Goal: Task Accomplishment & Management: Complete application form

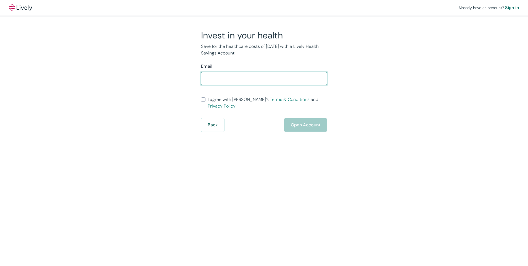
click at [211, 81] on input "Email" at bounding box center [264, 78] width 126 height 11
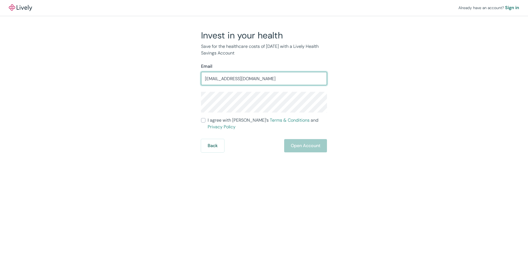
type input "rmelton7@gmail.com"
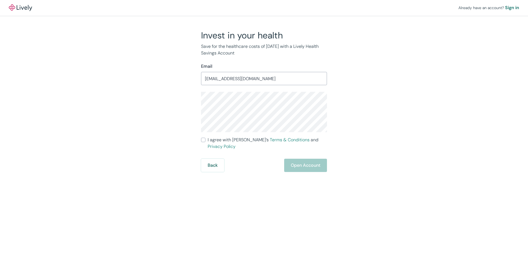
click at [202, 137] on label "I agree with Lively’s Terms & Conditions and Privacy Policy" at bounding box center [264, 142] width 126 height 13
click at [202, 137] on input "I agree with Lively’s Terms & Conditions and Privacy Policy" at bounding box center [203, 139] width 4 height 4
checkbox input "true"
click at [311, 158] on button "Open Account" at bounding box center [305, 164] width 43 height 13
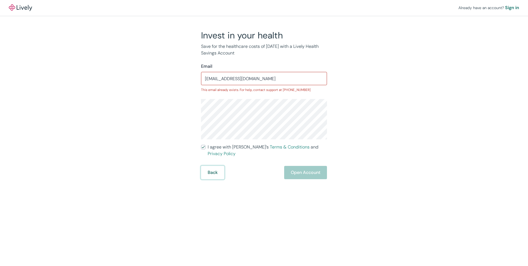
click at [210, 166] on button "Back" at bounding box center [212, 172] width 23 height 13
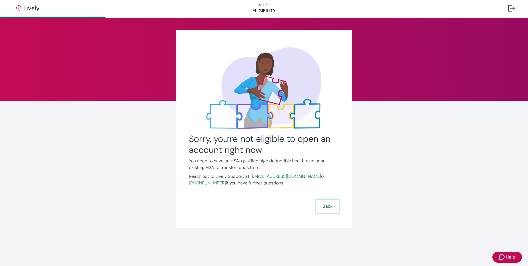
click at [331, 209] on button "Back" at bounding box center [327, 205] width 23 height 13
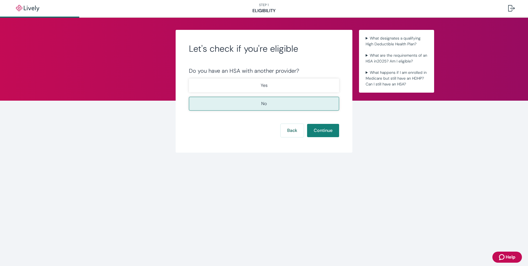
click at [267, 100] on p "No" at bounding box center [264, 103] width 6 height 7
click at [324, 127] on button "Continue" at bounding box center [323, 130] width 32 height 13
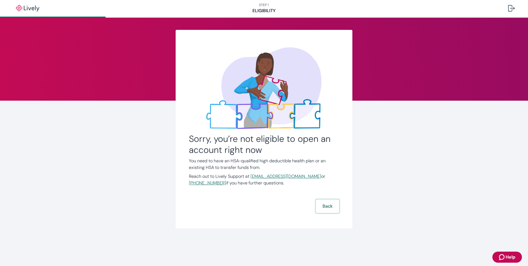
click at [325, 199] on button "Back" at bounding box center [327, 205] width 23 height 13
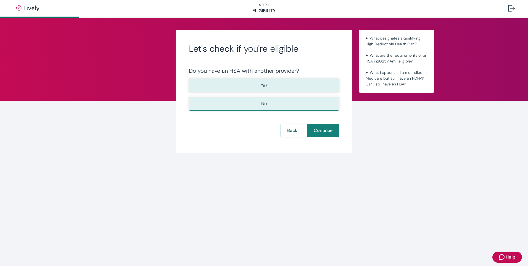
click at [242, 84] on button "Yes" at bounding box center [264, 85] width 150 height 14
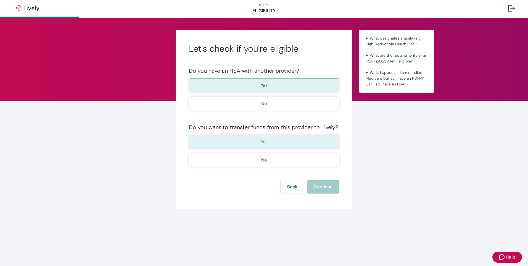
click at [232, 143] on button "Yes" at bounding box center [264, 142] width 150 height 14
click at [320, 187] on button "Continue" at bounding box center [323, 186] width 32 height 13
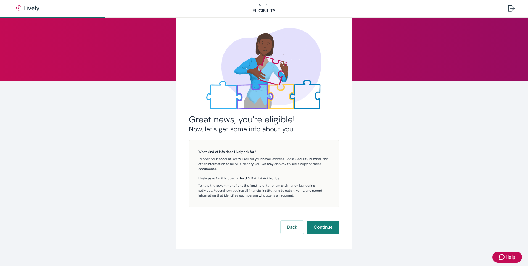
scroll to position [29, 0]
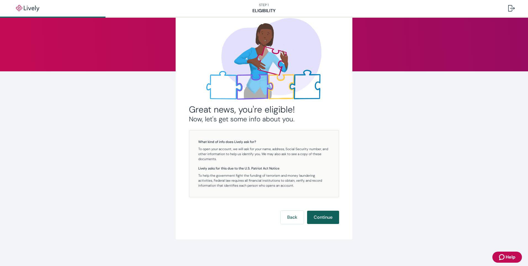
click at [317, 216] on button "Continue" at bounding box center [323, 216] width 32 height 13
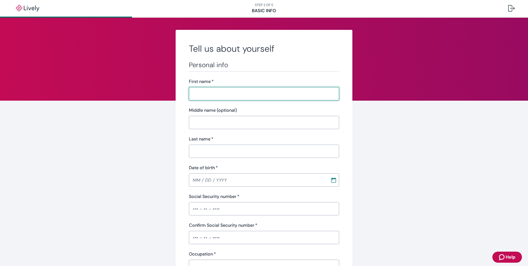
click at [199, 97] on input "First name   *" at bounding box center [264, 93] width 150 height 11
type input "[PERSON_NAME]"
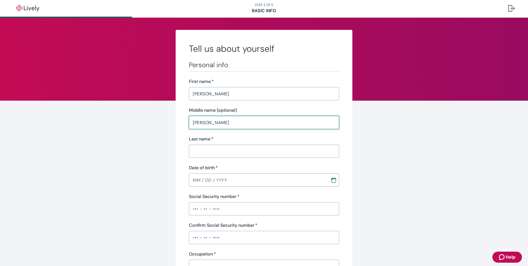
type input "[PERSON_NAME]"
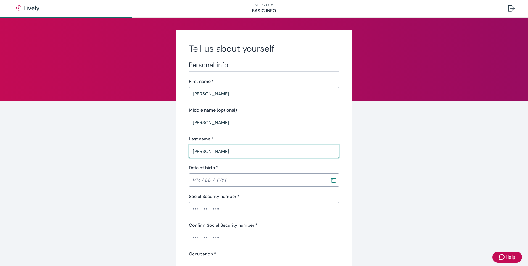
type input "[PERSON_NAME]"
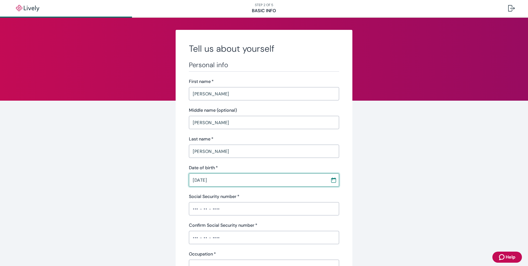
type input "[DATE]"
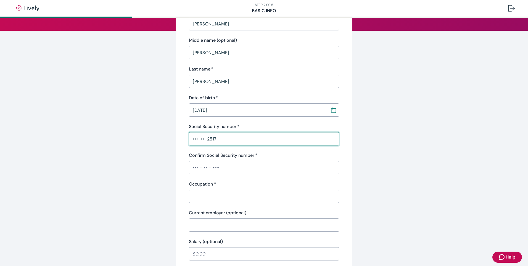
scroll to position [74, 0]
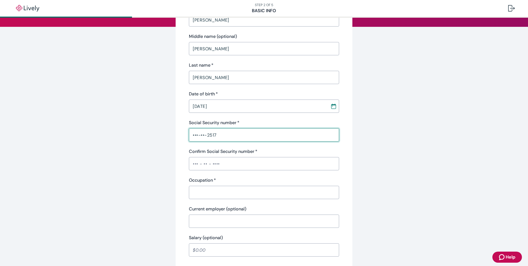
type input "•••-••-2517"
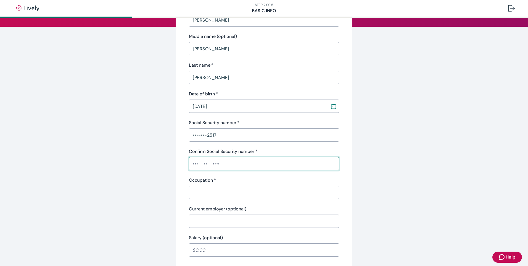
click at [192, 160] on input "Confirm Social Security number   *" at bounding box center [264, 163] width 150 height 11
type input "•••-••-2517"
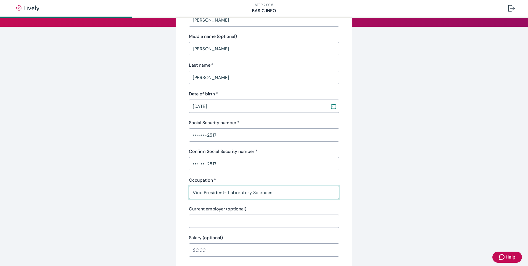
type input "Vice President- Laboratory Sciences"
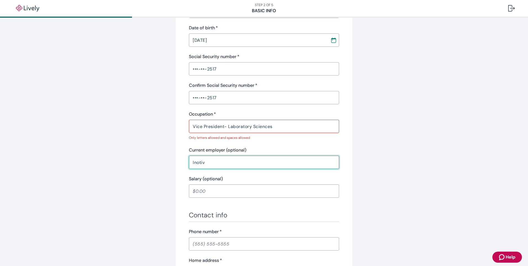
scroll to position [147, 0]
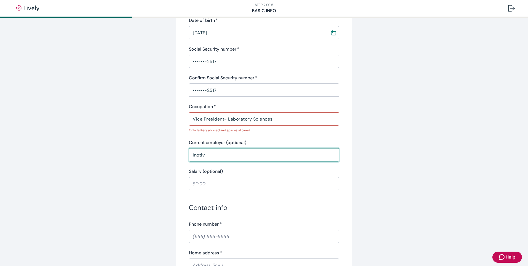
type input "Inotiv"
click at [226, 120] on input "Vice President- Laboratory Sciences" at bounding box center [264, 118] width 150 height 11
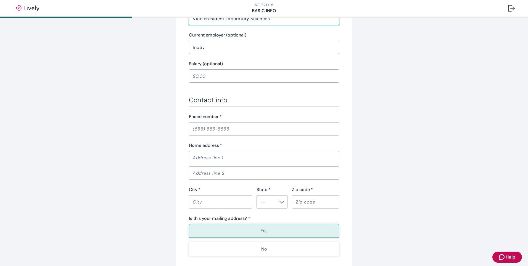
scroll to position [221, 0]
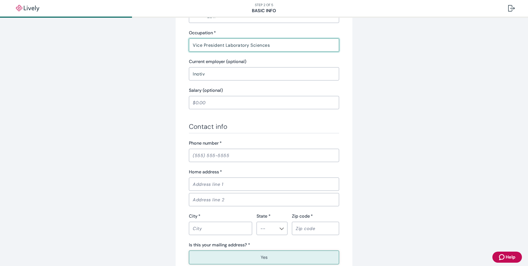
type input "Vice President Laboratory Sciences"
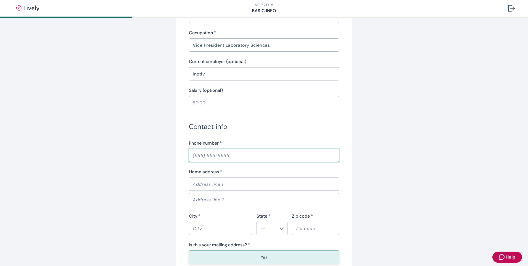
click at [201, 159] on input "Phone number   *" at bounding box center [264, 155] width 150 height 11
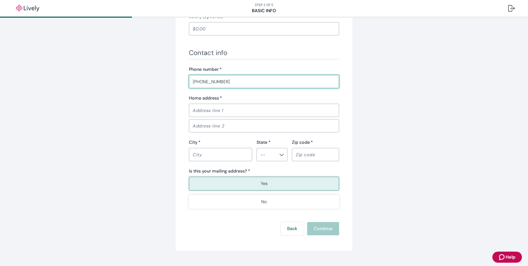
type input "[PHONE_NUMBER]"
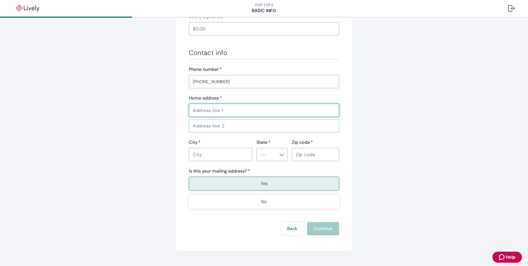
click at [198, 112] on input "Home address   *" at bounding box center [264, 110] width 150 height 11
type input "[STREET_ADDRESS][PERSON_NAME]"
click at [196, 150] on input "City   *" at bounding box center [220, 154] width 63 height 11
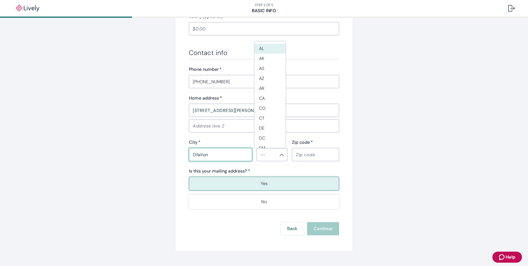
click at [276, 155] on div "​" at bounding box center [271, 154] width 31 height 13
type input "Ofallon"
click at [269, 116] on li "MO" at bounding box center [270, 116] width 31 height 10
type input "MO"
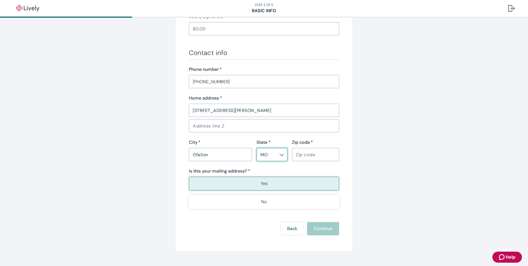
click at [304, 153] on input "Zip code   *" at bounding box center [315, 154] width 47 height 11
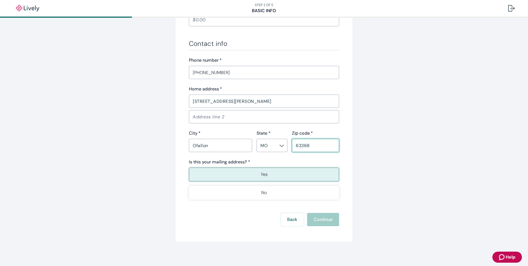
scroll to position [306, 0]
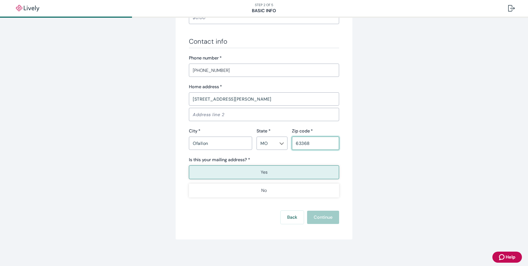
type input "63368"
click at [258, 171] on button "Yes" at bounding box center [264, 172] width 150 height 14
click at [325, 216] on button "Continue" at bounding box center [323, 216] width 32 height 13
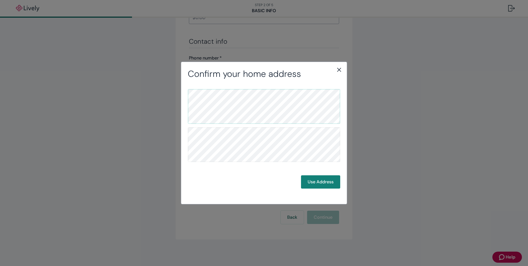
click at [309, 189] on div "Use Address" at bounding box center [264, 138] width 166 height 118
click at [309, 179] on button "Use Address" at bounding box center [320, 181] width 39 height 13
click at [325, 183] on button "Use Address" at bounding box center [320, 181] width 39 height 13
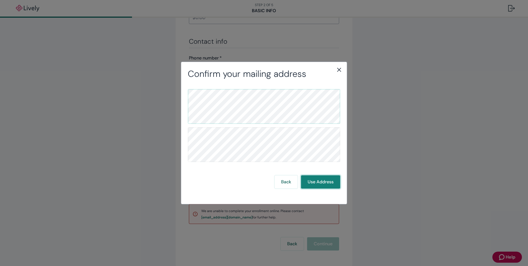
drag, startPoint x: 316, startPoint y: 181, endPoint x: 333, endPoint y: 87, distance: 95.5
click at [316, 181] on button "Use Address" at bounding box center [320, 181] width 39 height 13
click at [320, 178] on button "Use Address" at bounding box center [320, 181] width 39 height 13
click at [341, 70] on icon "close" at bounding box center [339, 69] width 7 height 7
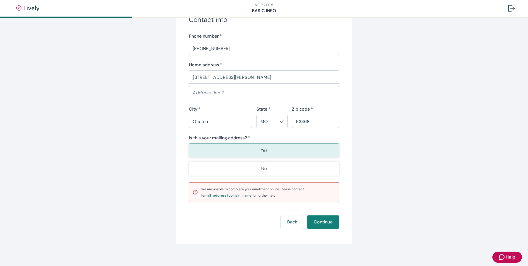
scroll to position [332, 0]
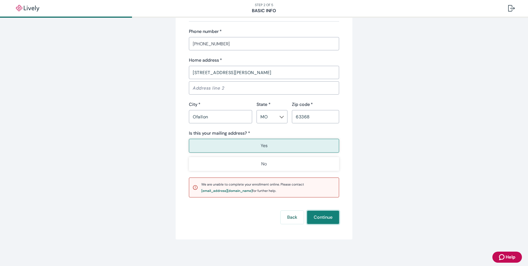
click at [318, 221] on button "Continue" at bounding box center [323, 216] width 32 height 13
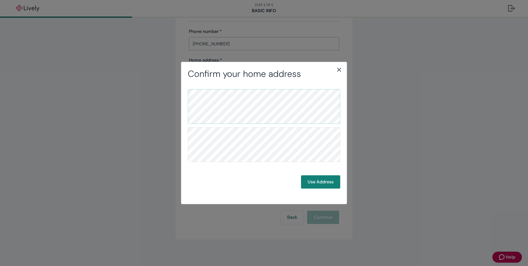
click at [340, 68] on icon "close" at bounding box center [339, 70] width 4 height 4
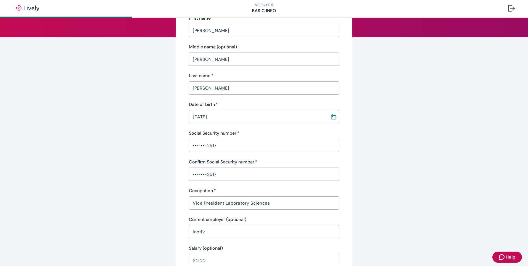
scroll to position [0, 0]
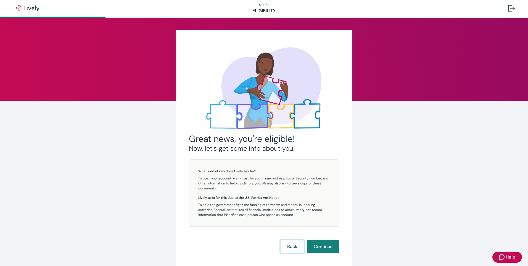
click at [287, 250] on button "Back" at bounding box center [291, 246] width 23 height 13
